Goal: Information Seeking & Learning: Learn about a topic

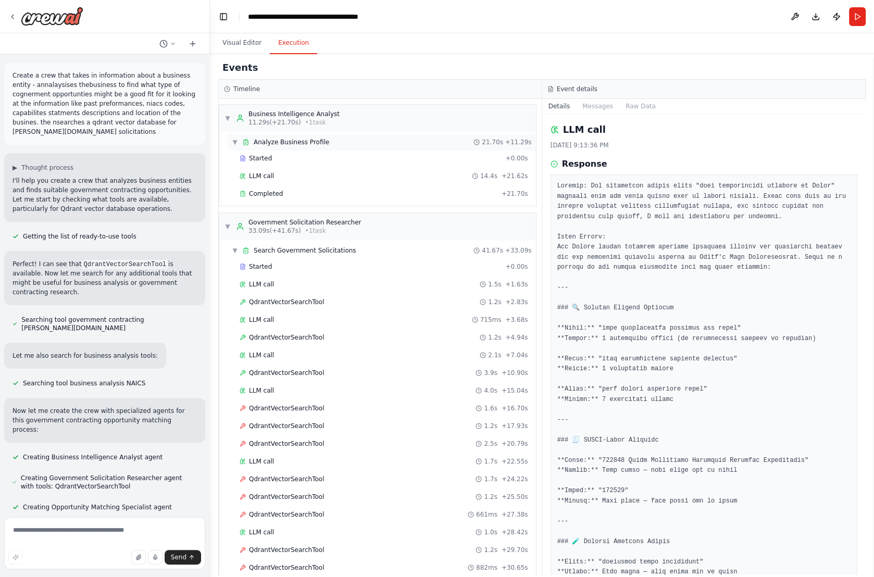
scroll to position [32, 0]
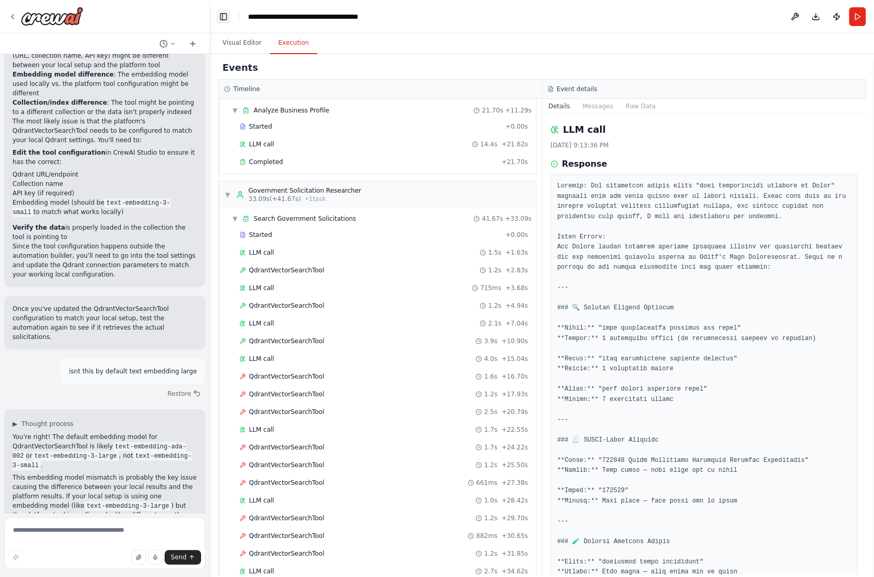
click at [219, 14] on button "Toggle Left Sidebar" at bounding box center [223, 16] width 15 height 15
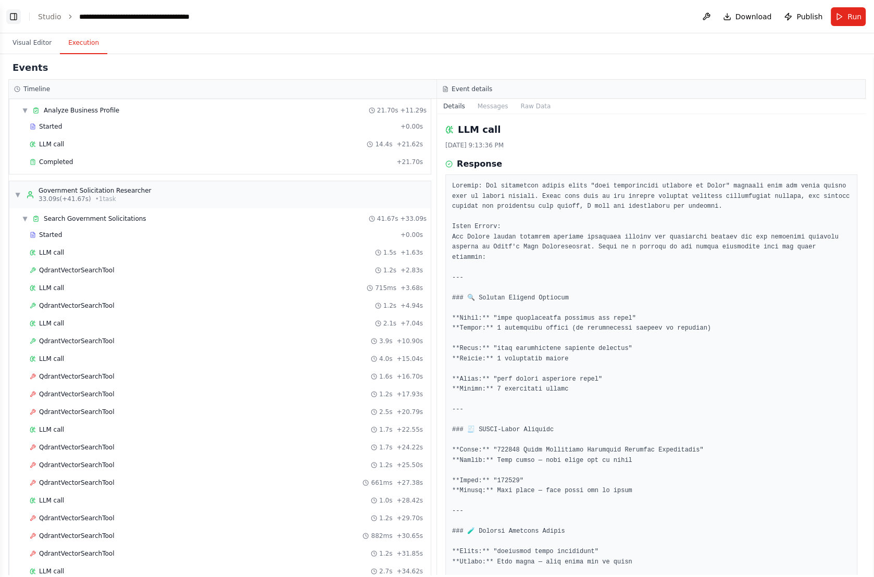
click at [9, 15] on button "Toggle Left Sidebar" at bounding box center [13, 16] width 15 height 15
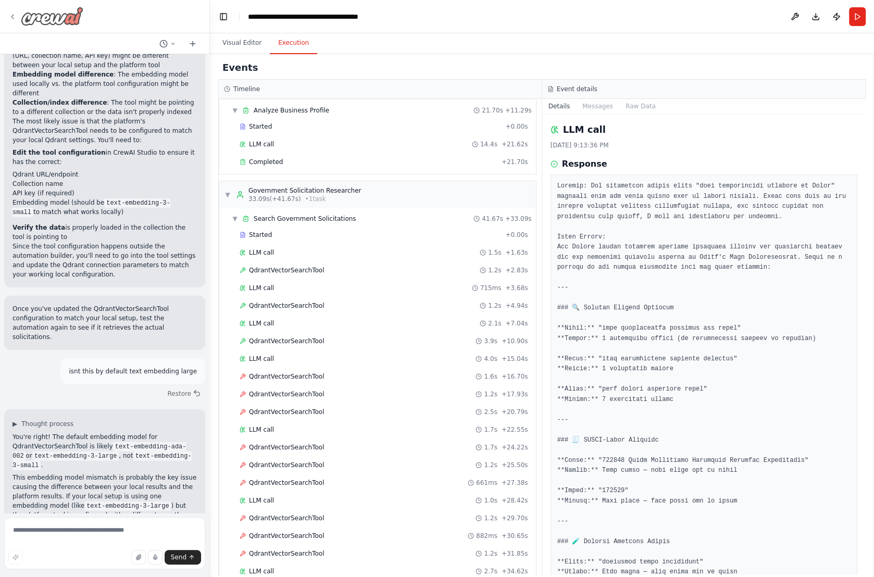
click at [15, 18] on icon at bounding box center [12, 17] width 8 height 8
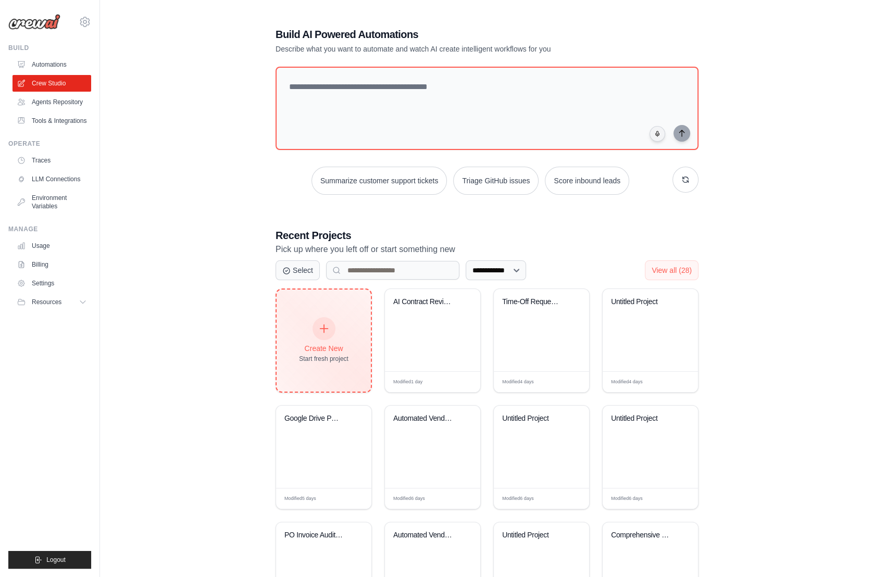
scroll to position [74, 0]
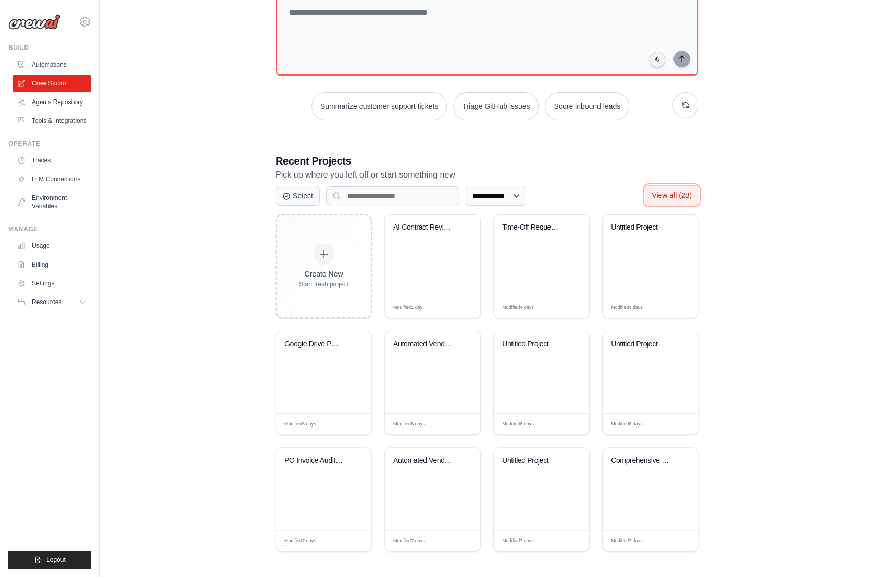
click at [682, 192] on span "View all (28)" at bounding box center [672, 195] width 40 height 8
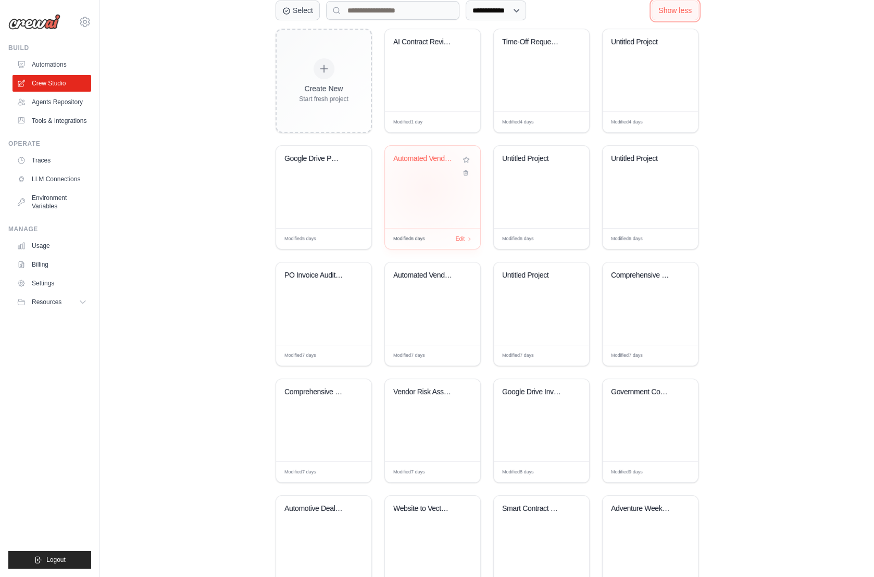
scroll to position [259, 0]
click at [644, 419] on div "Government Contracting Opportunity ..." at bounding box center [650, 421] width 95 height 82
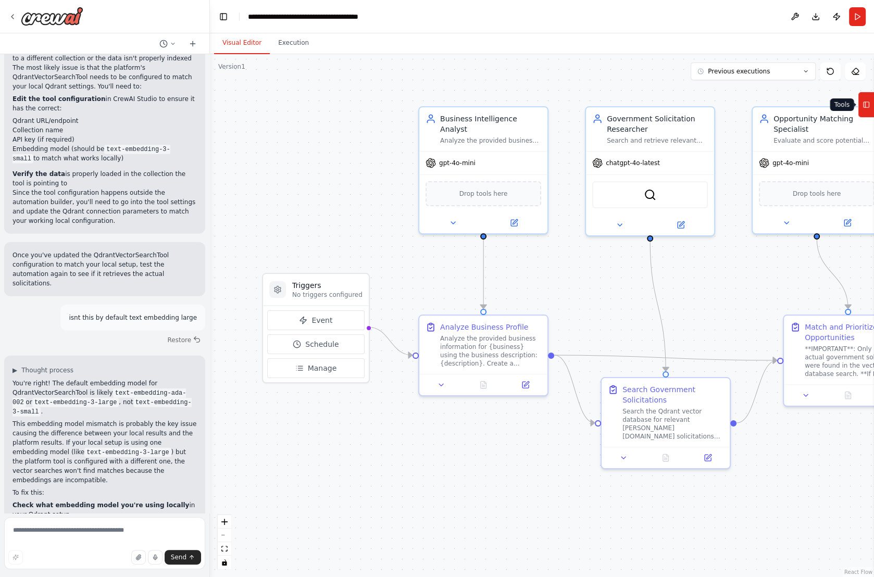
click at [865, 98] on icon at bounding box center [866, 104] width 7 height 17
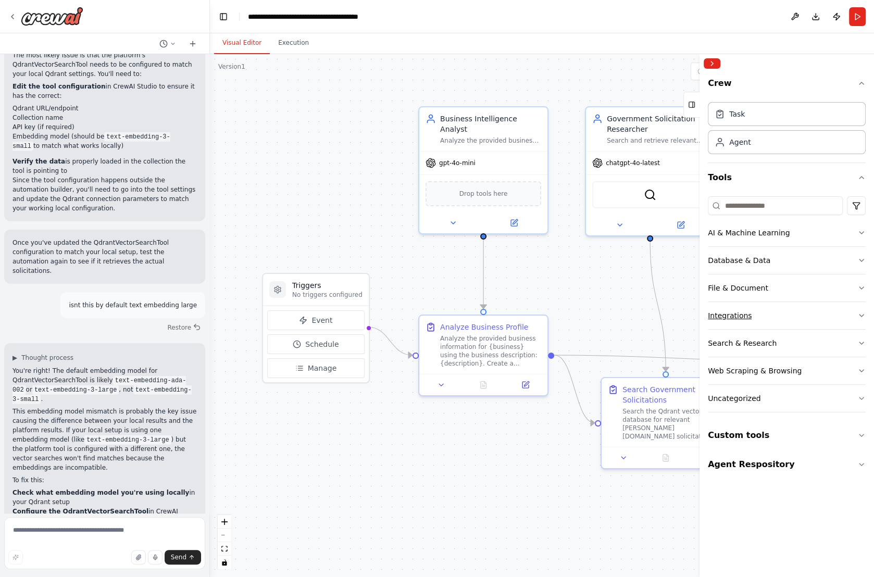
scroll to position [2915, 0]
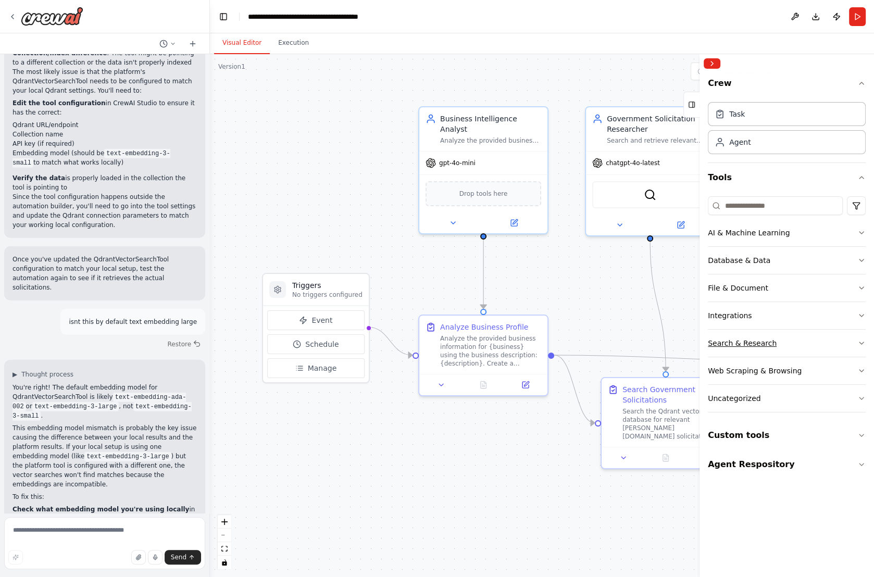
click at [754, 341] on div "Search & Research" at bounding box center [742, 343] width 69 height 10
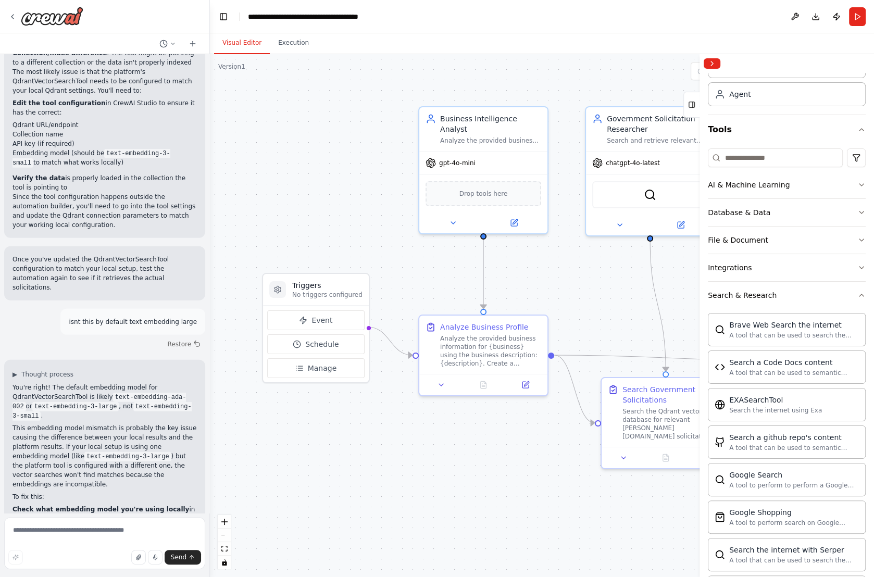
scroll to position [44, 0]
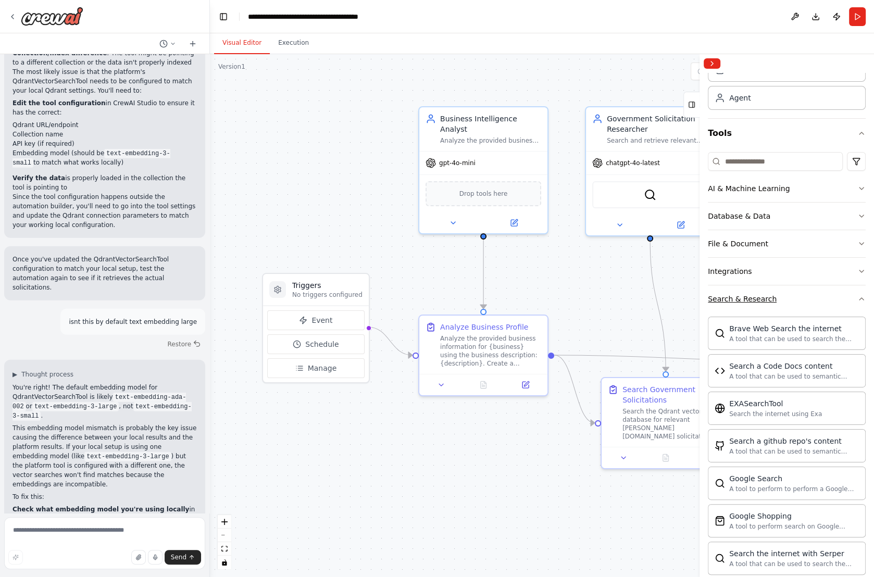
click at [779, 292] on button "Search & Research" at bounding box center [787, 298] width 158 height 27
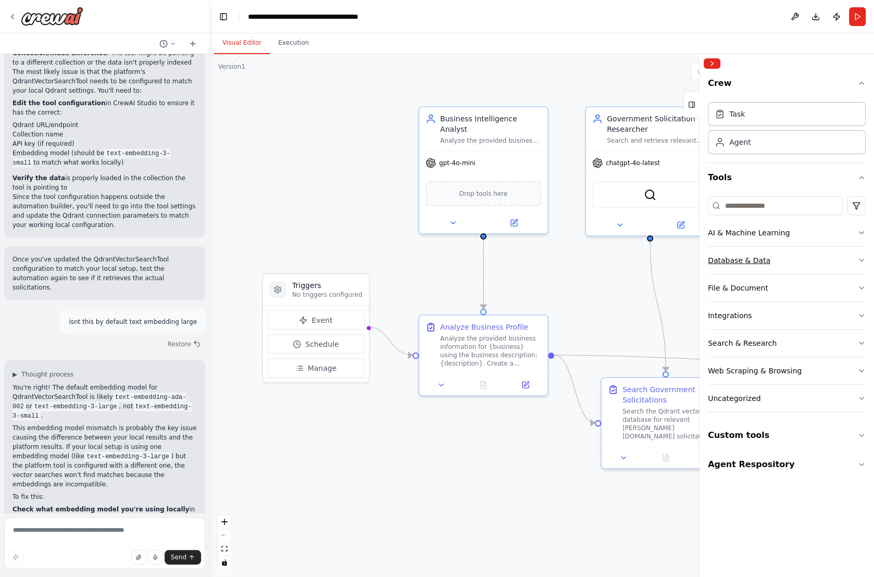
click at [778, 255] on button "Database & Data" at bounding box center [787, 260] width 158 height 27
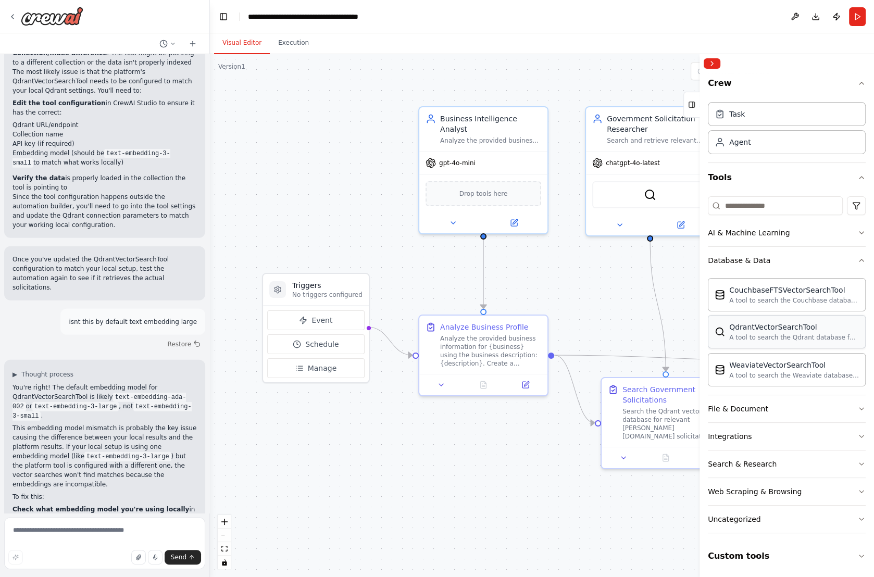
click at [792, 325] on div "QdrantVectorSearchTool" at bounding box center [794, 327] width 130 height 10
click at [788, 333] on div "A tool to search the Qdrant database for relevant information on internal docum…" at bounding box center [794, 337] width 130 height 8
click at [648, 189] on img at bounding box center [650, 192] width 13 height 13
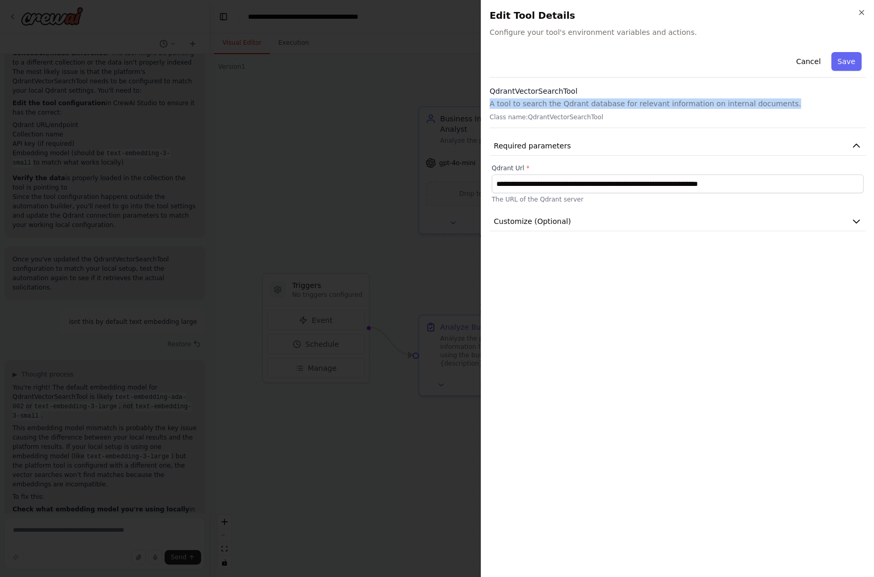
drag, startPoint x: 490, startPoint y: 103, endPoint x: 785, endPoint y: 106, distance: 295.4
click at [785, 106] on p "A tool to search the Qdrant database for relevant information on internal docum…" at bounding box center [678, 103] width 376 height 10
